Goal: Navigation & Orientation: Find specific page/section

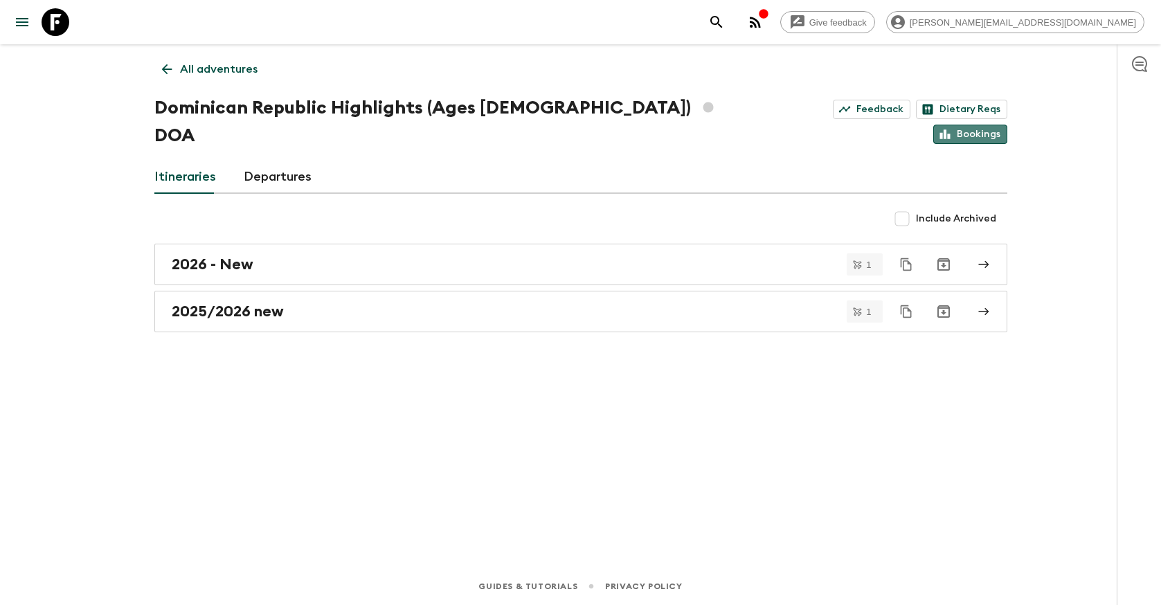
click at [977, 125] on link "Bookings" at bounding box center [970, 134] width 74 height 19
click at [833, 102] on link "Feedback" at bounding box center [872, 109] width 78 height 19
click at [964, 125] on link "Bookings" at bounding box center [970, 134] width 74 height 19
click at [210, 78] on link "All adventures" at bounding box center [209, 69] width 111 height 28
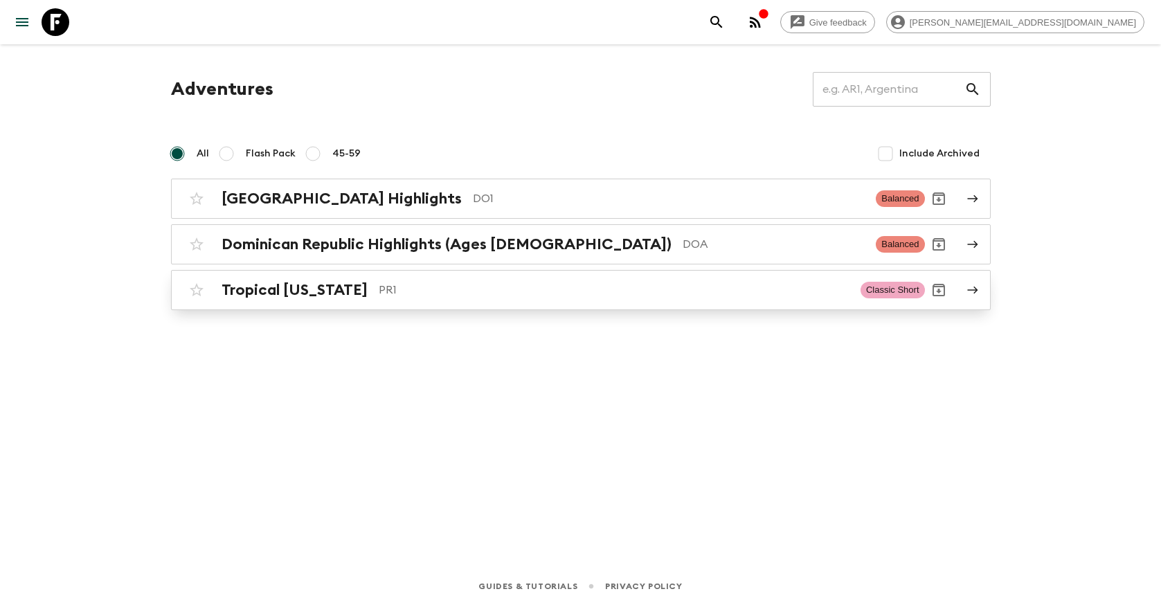
click at [357, 286] on h2 "Tropical [US_STATE]" at bounding box center [295, 290] width 146 height 18
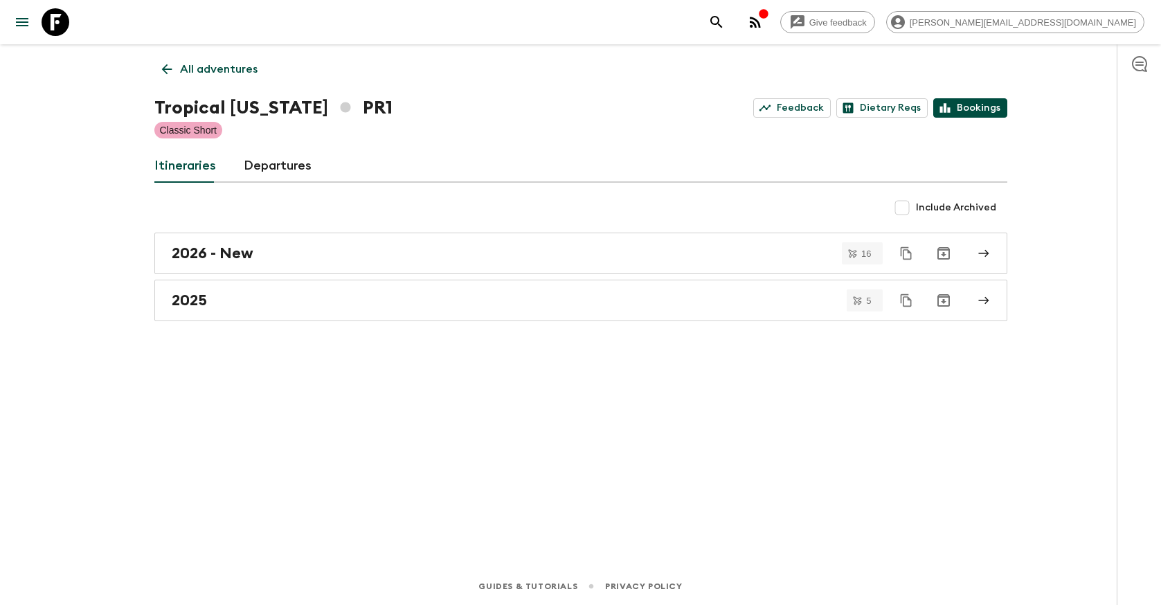
click at [957, 107] on link "Bookings" at bounding box center [970, 107] width 74 height 19
